Goal: Task Accomplishment & Management: Complete application form

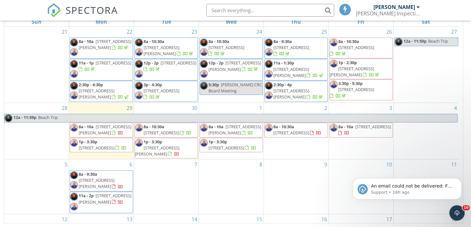
scroll to position [15, 0]
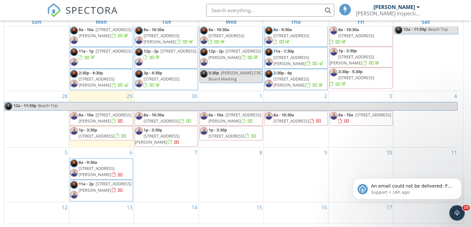
click at [161, 14] on div "SPECTORA Ricky Thibodeaux Thibodeaux Inspection Services, LLC Role: Inspector D…" at bounding box center [235, 10] width 377 height 20
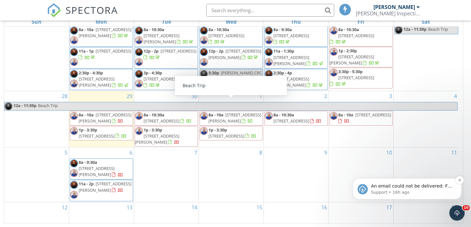
click at [402, 188] on span "An email could not be delivered: For more information, view Why emails don't ge…" at bounding box center [411, 192] width 81 height 18
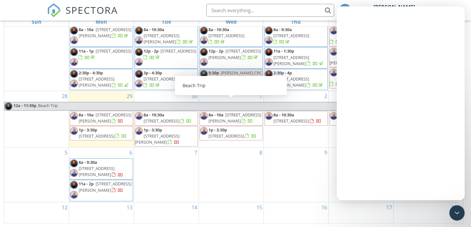
scroll to position [0, 0]
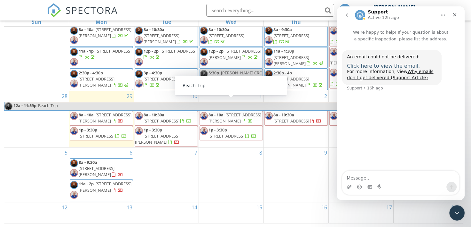
click at [380, 67] on span "Click here to view the email." at bounding box center [383, 66] width 73 height 6
click at [456, 17] on icon "Close" at bounding box center [455, 14] width 5 height 5
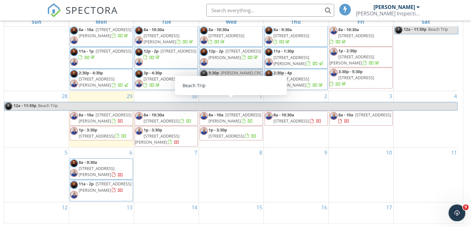
click at [457, 213] on icon "Open Intercom Messenger" at bounding box center [456, 211] width 11 height 11
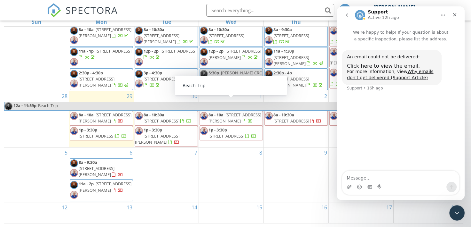
click at [441, 17] on icon "Home" at bounding box center [443, 14] width 5 height 5
click at [441, 15] on icon "Home" at bounding box center [443, 14] width 5 height 5
click at [455, 16] on icon "Close" at bounding box center [455, 14] width 5 height 5
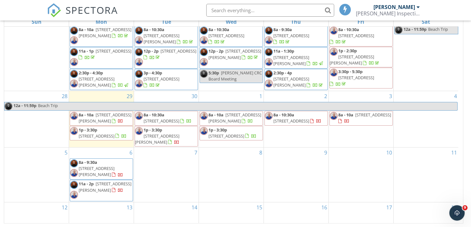
click at [261, 12] on input "text" at bounding box center [270, 10] width 128 height 13
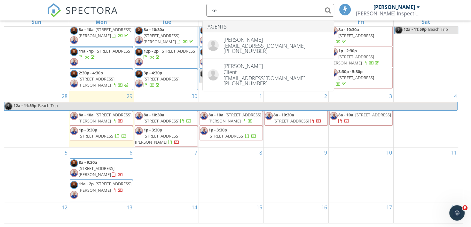
type input "k"
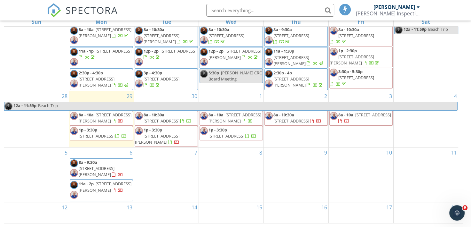
click at [185, 15] on div "SPECTORA Ricky Thibodeaux Thibodeaux Inspection Services, LLC Role: Inspector D…" at bounding box center [235, 10] width 377 height 20
click at [284, 132] on div "2 8a - 10:30a 125 Cape Town Ave , Youngsville 70592" at bounding box center [296, 119] width 65 height 56
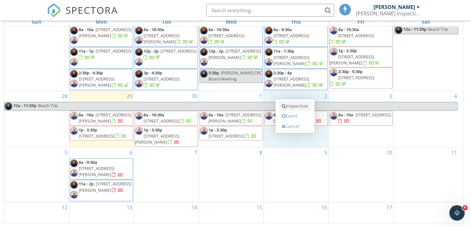
click at [296, 106] on link "Inspection" at bounding box center [295, 106] width 33 height 10
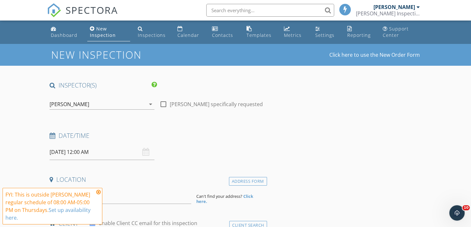
click at [79, 106] on div "[PERSON_NAME]" at bounding box center [70, 104] width 40 height 6
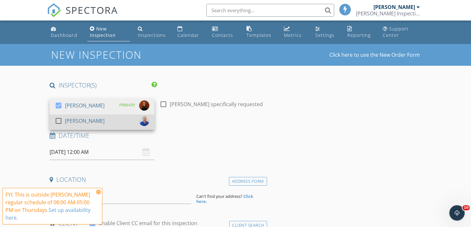
click at [79, 118] on div "[PERSON_NAME]" at bounding box center [85, 121] width 40 height 10
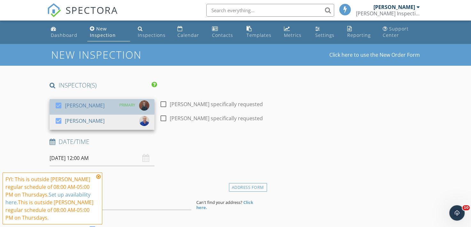
click at [79, 107] on div "[PERSON_NAME]" at bounding box center [85, 105] width 40 height 10
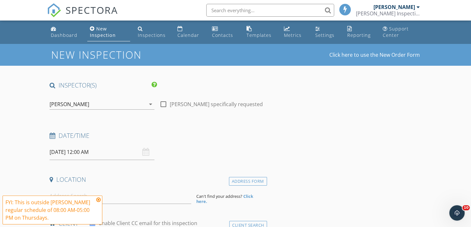
click at [67, 150] on input "10/02/2025 12:00 AM" at bounding box center [102, 152] width 105 height 16
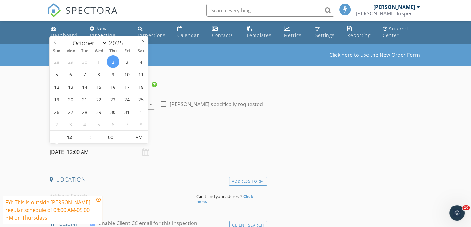
click at [90, 134] on span ":" at bounding box center [90, 137] width 2 height 13
type input "01"
click at [87, 133] on span at bounding box center [86, 134] width 4 height 6
type input "[DATE] 1:00 PM"
click at [144, 140] on span "AM" at bounding box center [140, 137] width 18 height 13
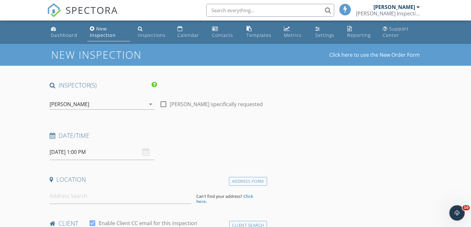
click at [180, 138] on h4 "Date/Time" at bounding box center [157, 135] width 215 height 8
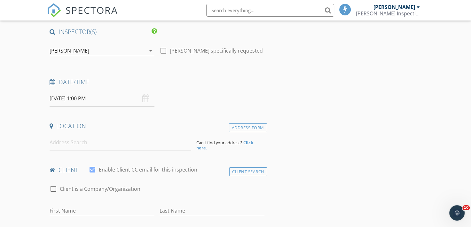
scroll to position [64, 0]
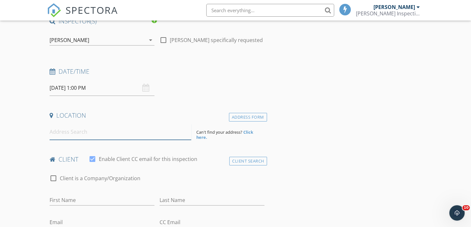
click at [90, 133] on input at bounding box center [120, 132] width 141 height 16
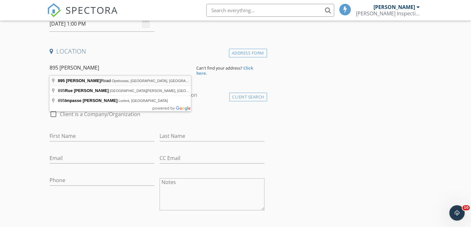
type input "895 Dufilho Road, Opelousas, LA, USA"
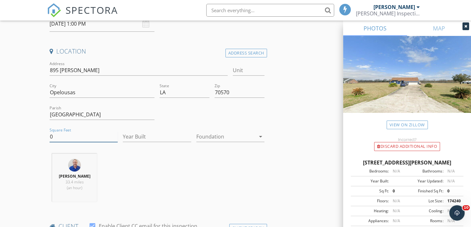
drag, startPoint x: 55, startPoint y: 138, endPoint x: 44, endPoint y: 136, distance: 11.4
type input "2273"
type input "2009"
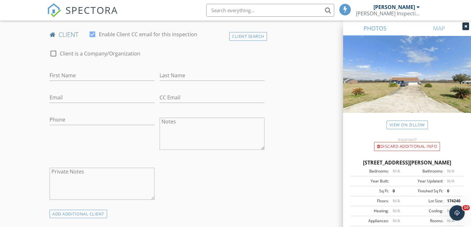
scroll to position [320, 0]
click at [61, 70] on input "First Name" at bounding box center [102, 74] width 105 height 11
type input "Jessie"
type input "Zuchkan"
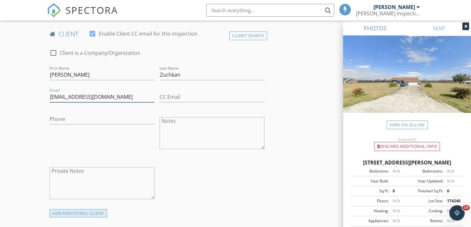
type input "jessiezuchkan@yahoo.ca"
click at [74, 213] on div "ADD ADDITIONAL client" at bounding box center [79, 213] width 58 height 9
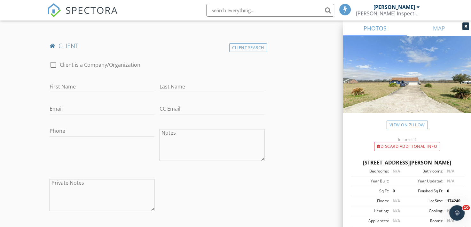
scroll to position [512, 0]
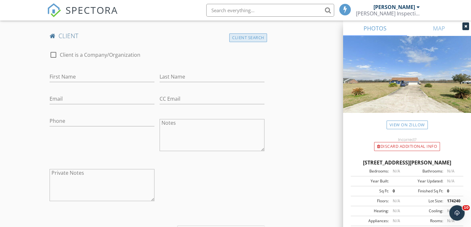
click at [252, 40] on div "Client Search" at bounding box center [248, 37] width 38 height 9
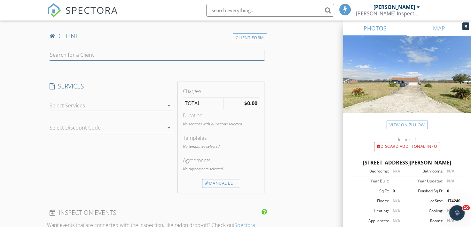
click at [112, 52] on input "text" at bounding box center [157, 55] width 215 height 11
type input "k"
click at [240, 37] on div "Client Form" at bounding box center [250, 37] width 34 height 9
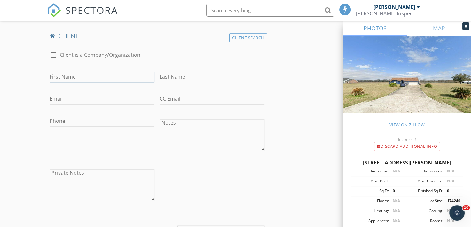
click at [78, 76] on input "First Name" at bounding box center [102, 76] width 105 height 11
type input "[PERSON_NAME]"
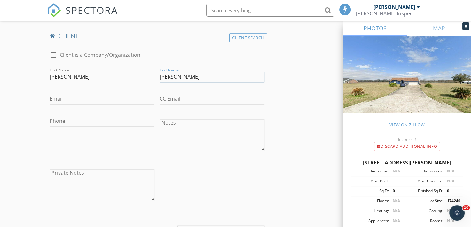
type input "Doucet"
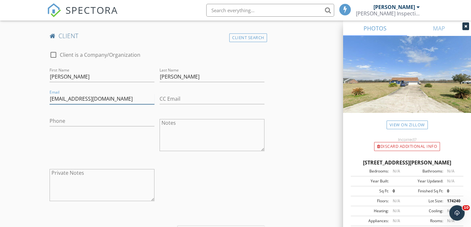
type input "kelseyedoucet@gmail.com"
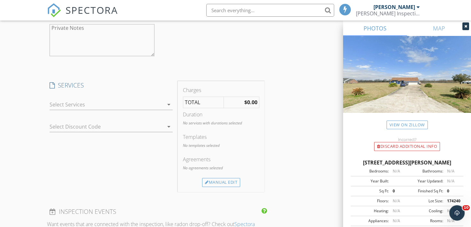
scroll to position [704, 0]
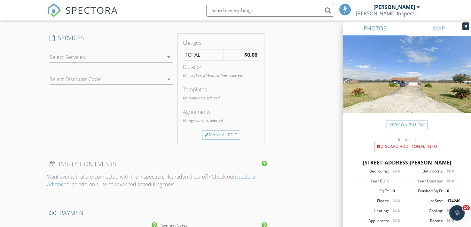
type input "[PHONE_NUMBER]"
click at [70, 56] on div at bounding box center [107, 57] width 114 height 10
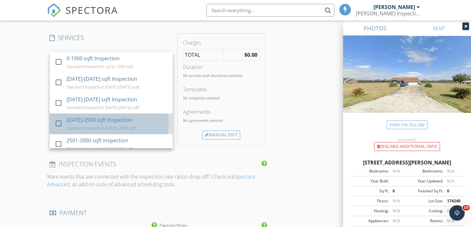
click at [87, 120] on div "2001-2500 sqft Inspection" at bounding box center [100, 120] width 66 height 8
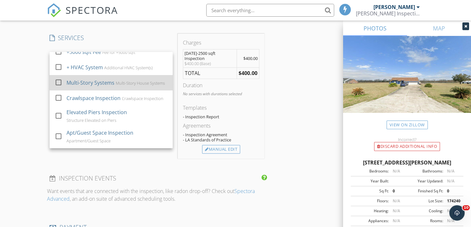
scroll to position [256, 0]
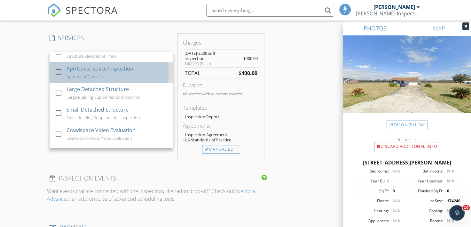
click at [72, 72] on div "Apt/Guest Space Inspection" at bounding box center [100, 69] width 67 height 8
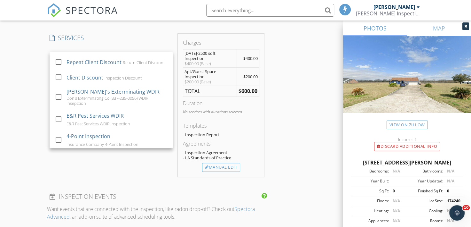
scroll to position [563, 0]
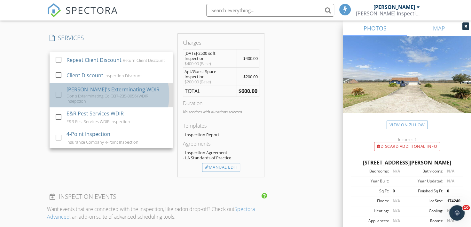
click at [82, 97] on div "Don's Exterminating Co (337-235-0056) WDIR Insepction" at bounding box center [117, 98] width 101 height 10
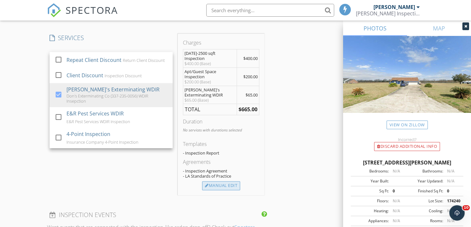
click at [219, 181] on div "Manual Edit" at bounding box center [221, 185] width 38 height 9
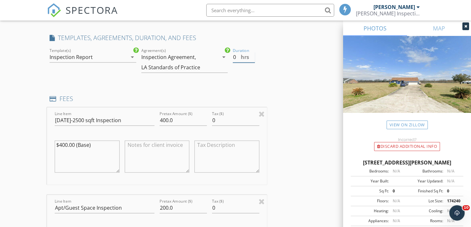
drag, startPoint x: 237, startPoint y: 57, endPoint x: 227, endPoint y: 57, distance: 9.9
click at [227, 57] on div "check_box Inspection Report check_box_outline_blank ASHI ResidentialTemplate ch…" at bounding box center [157, 63] width 220 height 32
type input "3"
drag, startPoint x: 175, startPoint y: 120, endPoint x: 155, endPoint y: 119, distance: 19.9
click at [155, 119] on div "Line Item 2001-2500 sqft Inspection Pretax Amount ($) 400.0 Tax ($) 0 $400.00 (…" at bounding box center [157, 145] width 220 height 77
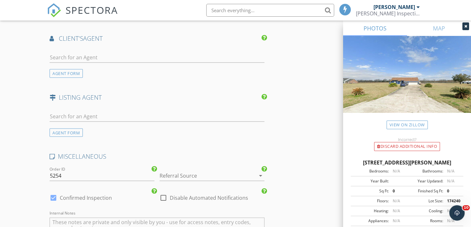
scroll to position [1216, 0]
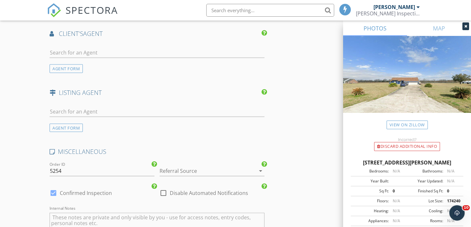
type input "450.0"
click at [97, 52] on input "text" at bounding box center [157, 52] width 215 height 11
type input "emrick"
click at [56, 64] on img at bounding box center [57, 67] width 10 height 10
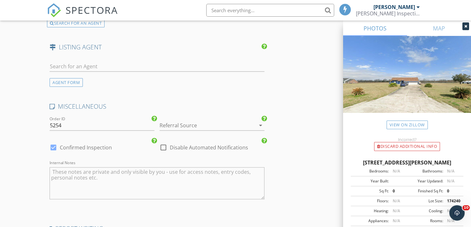
scroll to position [1408, 0]
click at [93, 60] on input "text" at bounding box center [157, 65] width 215 height 11
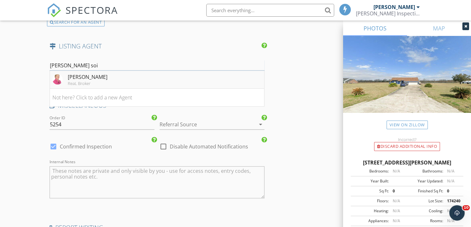
type input "lana soi"
click at [58, 77] on img at bounding box center [57, 79] width 10 height 10
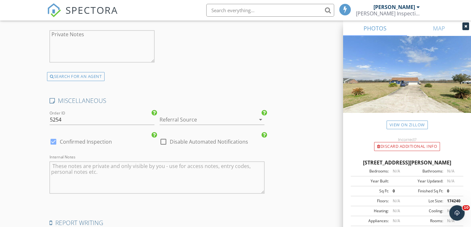
scroll to position [1600, 0]
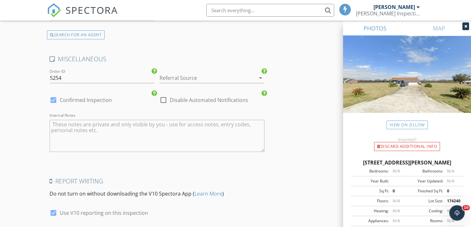
click at [68, 97] on label "Confirmed Inspection" at bounding box center [86, 100] width 52 height 6
checkbox input "false"
checkbox input "true"
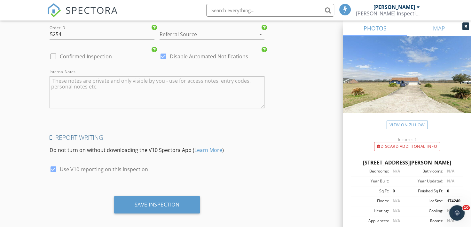
scroll to position [1648, 0]
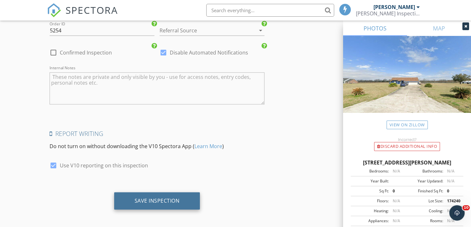
click at [166, 201] on div "Save Inspection" at bounding box center [157, 200] width 86 height 17
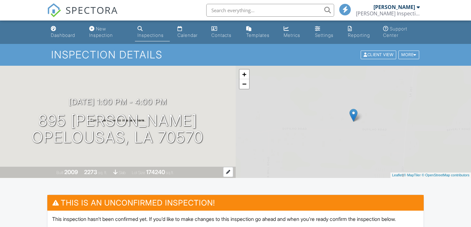
click at [188, 171] on div "Built 2009 2273 sq. ft. slab Lot Size 174240 sq.ft." at bounding box center [118, 171] width 236 height 11
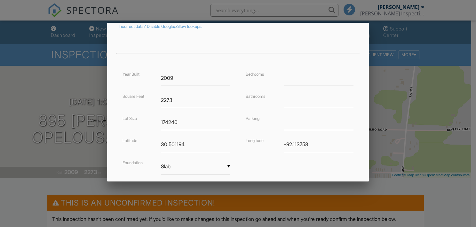
scroll to position [128, 0]
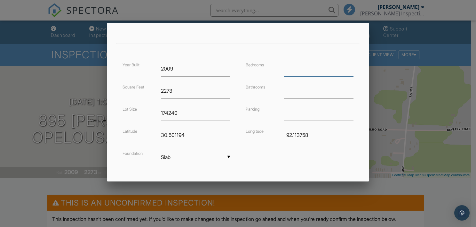
click at [322, 69] on input "number" at bounding box center [318, 69] width 69 height 16
type input "4"
click at [300, 94] on input "number" at bounding box center [318, 91] width 69 height 16
type input "2.5"
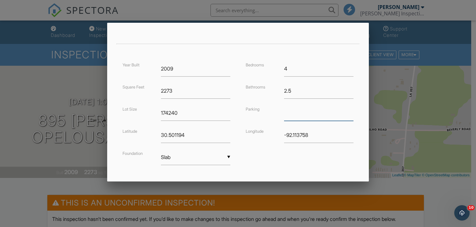
click at [317, 112] on input "text" at bounding box center [318, 113] width 69 height 16
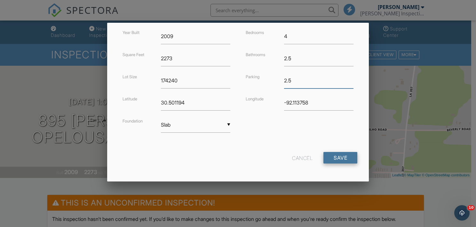
type input "2.5"
click at [338, 157] on input "Save" at bounding box center [341, 158] width 34 height 12
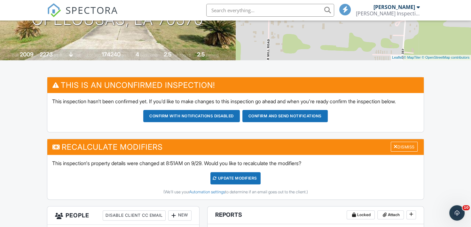
scroll to position [128, 0]
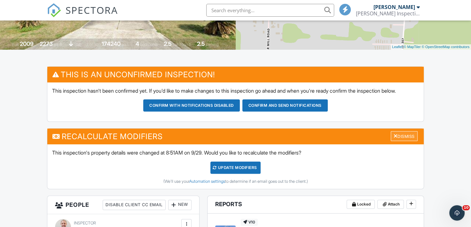
click at [408, 141] on div "Dismiss" at bounding box center [404, 136] width 27 height 10
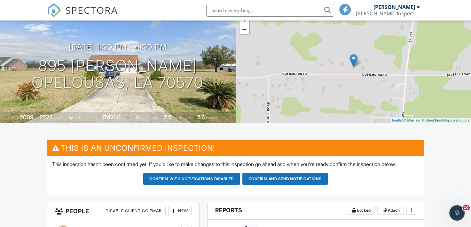
scroll to position [64, 0]
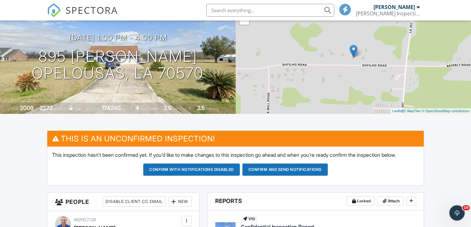
click at [274, 175] on button "Confirm and send notifications" at bounding box center [285, 169] width 85 height 12
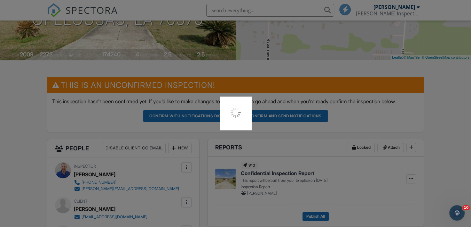
scroll to position [128, 0]
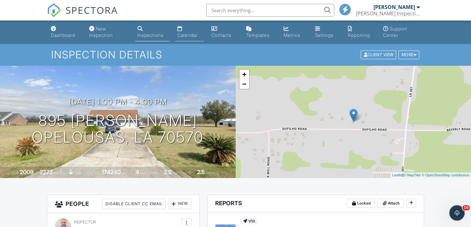
click at [190, 36] on div "Calendar" at bounding box center [188, 34] width 20 height 5
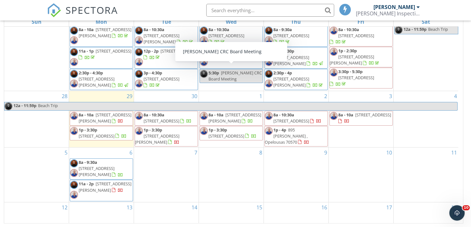
scroll to position [15, 0]
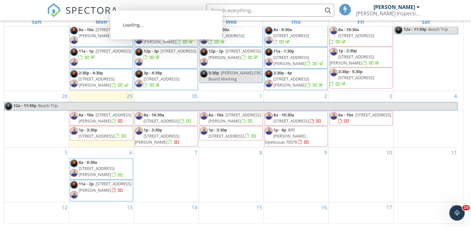
click at [161, 8] on div "SPECTORA [PERSON_NAME] Inspection Services, LLC Role: Inspector Dashboard New I…" at bounding box center [235, 10] width 377 height 20
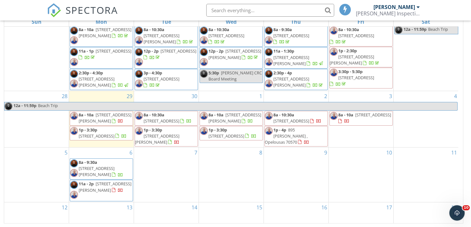
click at [172, 6] on div "SPECTORA [PERSON_NAME] Inspection Services, LLC Role: Inspector Dashboard New I…" at bounding box center [235, 10] width 377 height 20
click at [154, 8] on div "SPECTORA [PERSON_NAME] Inspection Services, LLC Role: Inspector Dashboard New I…" at bounding box center [235, 10] width 377 height 20
click at [154, 4] on div "SPECTORA [PERSON_NAME] Inspection Services, LLC Role: Inspector Dashboard New I…" at bounding box center [235, 10] width 377 height 20
click at [157, 6] on div "SPECTORA [PERSON_NAME] Inspection Services, LLC Role: Inspector Dashboard New I…" at bounding box center [235, 10] width 377 height 20
click at [173, 11] on div "SPECTORA [PERSON_NAME] Inspection Services, LLC Role: Inspector Dashboard New I…" at bounding box center [235, 10] width 377 height 20
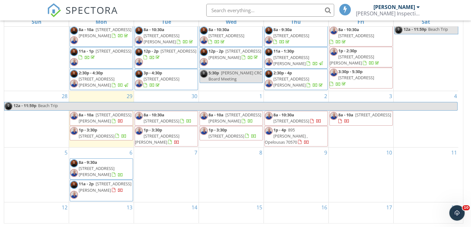
click at [173, 11] on div "SPECTORA [PERSON_NAME] Inspection Services, LLC Role: Inspector Dashboard New I…" at bounding box center [235, 10] width 377 height 20
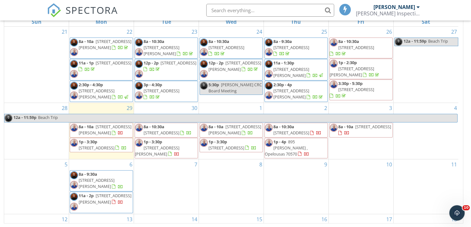
click at [159, 12] on div "SPECTORA [PERSON_NAME] Inspection Services, LLC Role: Inspector Dashboard New I…" at bounding box center [235, 10] width 377 height 20
click at [156, 12] on div "SPECTORA [PERSON_NAME] Inspection Services, LLC Role: Inspector Dashboard New I…" at bounding box center [235, 10] width 377 height 20
click at [156, 10] on div "SPECTORA [PERSON_NAME] Inspection Services, LLC Role: Inspector Dashboard New I…" at bounding box center [235, 10] width 377 height 20
